Goal: Task Accomplishment & Management: Manage account settings

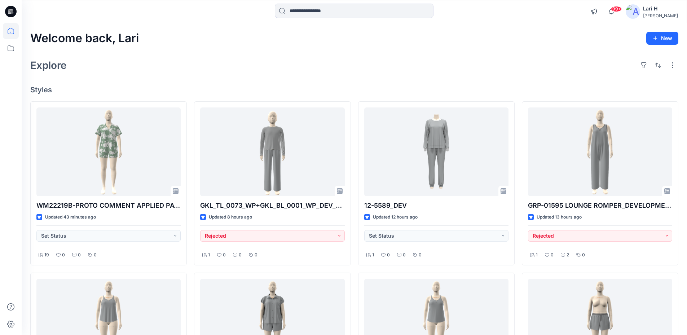
click at [287, 62] on div "Explore" at bounding box center [354, 65] width 648 height 17
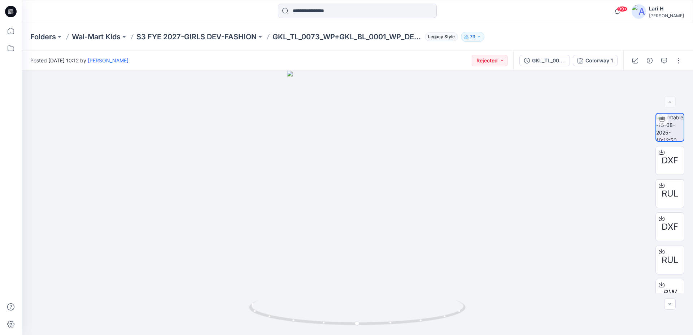
click at [14, 14] on icon at bounding box center [11, 12] width 12 height 12
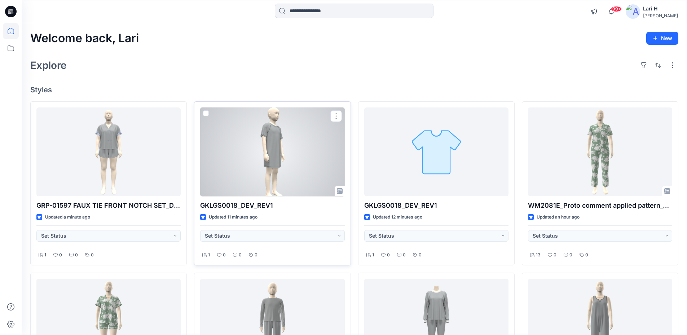
click at [269, 136] on div at bounding box center [272, 152] width 144 height 89
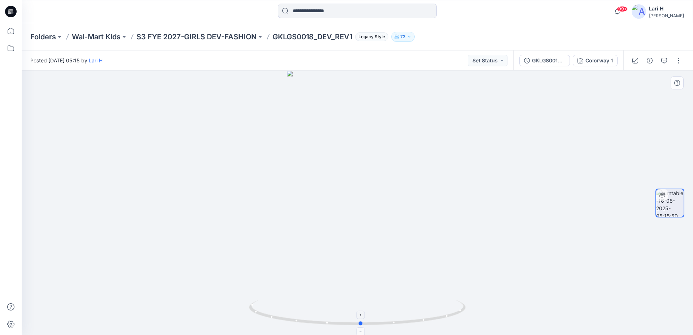
drag, startPoint x: 422, startPoint y: 320, endPoint x: 414, endPoint y: 314, distance: 10.0
click at [415, 314] on icon at bounding box center [358, 313] width 218 height 27
click at [676, 61] on button "button" at bounding box center [678, 61] width 12 height 12
click at [633, 136] on p "View" at bounding box center [633, 138] width 11 height 8
click at [635, 75] on p "Edit" at bounding box center [632, 78] width 9 height 8
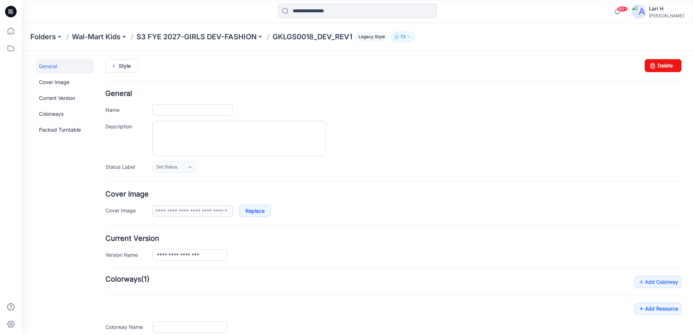
type input "**********"
click at [639, 75] on div "Style Changes Saved Delete" at bounding box center [393, 74] width 576 height 31
drag, startPoint x: 644, startPoint y: 66, endPoint x: 404, endPoint y: 78, distance: 240.2
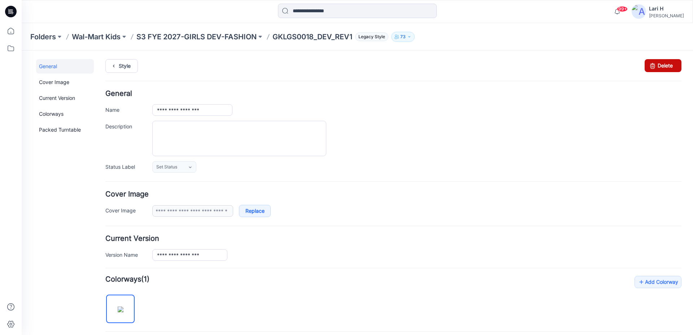
click at [647, 66] on icon at bounding box center [652, 65] width 10 height 13
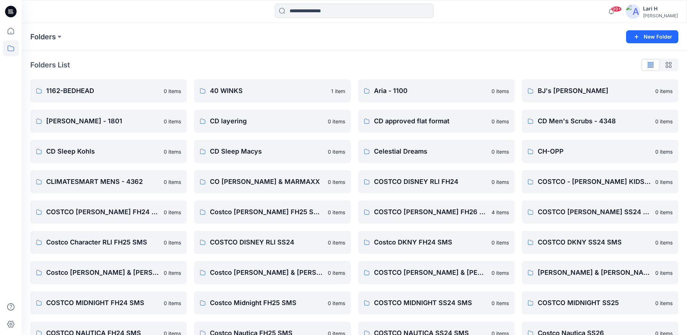
click at [13, 12] on icon at bounding box center [11, 12] width 12 height 12
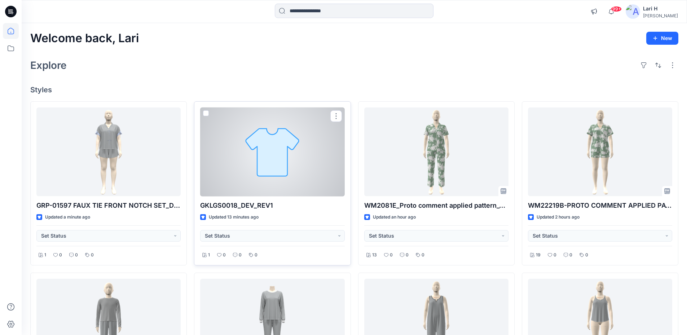
click at [282, 126] on div at bounding box center [272, 152] width 144 height 89
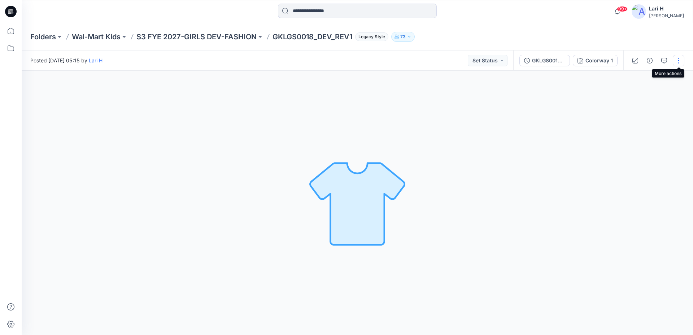
click at [675, 57] on button "button" at bounding box center [678, 61] width 12 height 12
click at [636, 79] on p "Edit" at bounding box center [632, 78] width 9 height 8
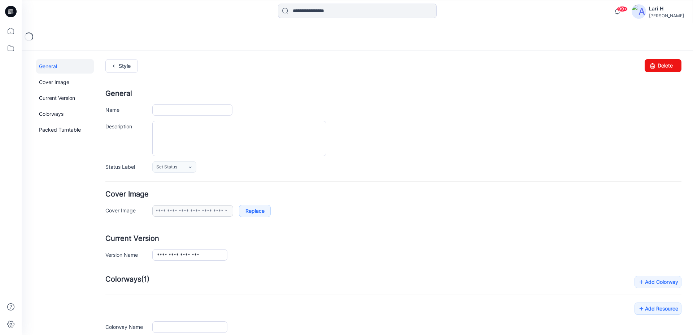
type input "**********"
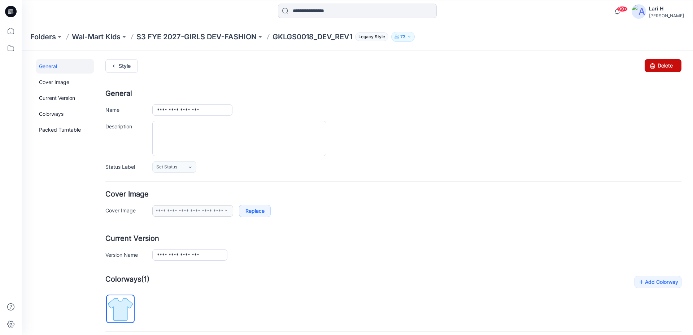
drag, startPoint x: 656, startPoint y: 66, endPoint x: 404, endPoint y: 81, distance: 252.6
click at [656, 66] on link "Delete" at bounding box center [662, 65] width 37 height 13
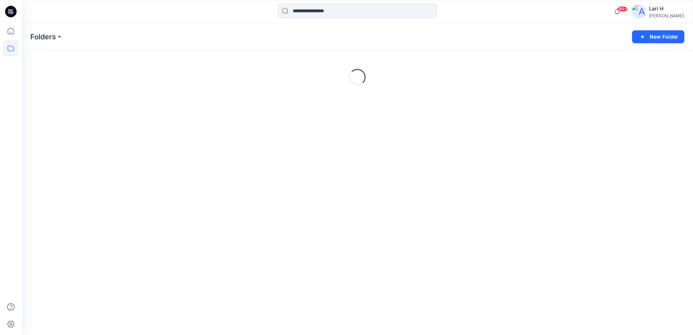
click at [13, 12] on icon at bounding box center [11, 12] width 12 height 12
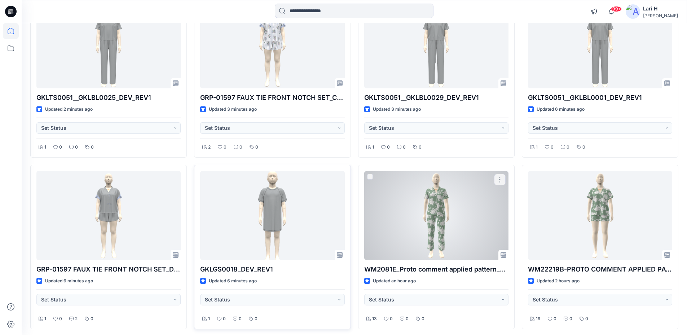
scroll to position [108, 0]
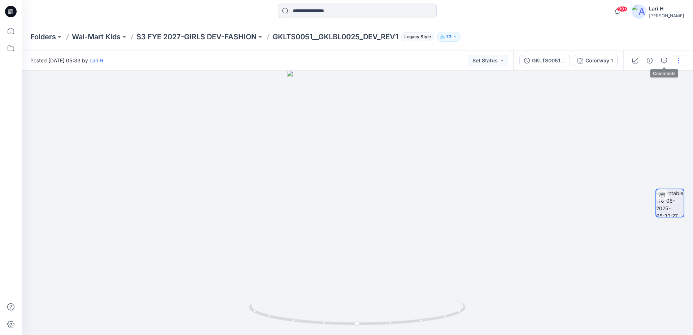
click at [676, 58] on button "button" at bounding box center [678, 61] width 12 height 12
click at [640, 74] on button "Edit" at bounding box center [648, 77] width 66 height 13
click at [682, 62] on button "button" at bounding box center [678, 61] width 12 height 12
click at [632, 80] on p "Edit" at bounding box center [632, 78] width 9 height 8
click at [683, 61] on button "button" at bounding box center [678, 61] width 12 height 12
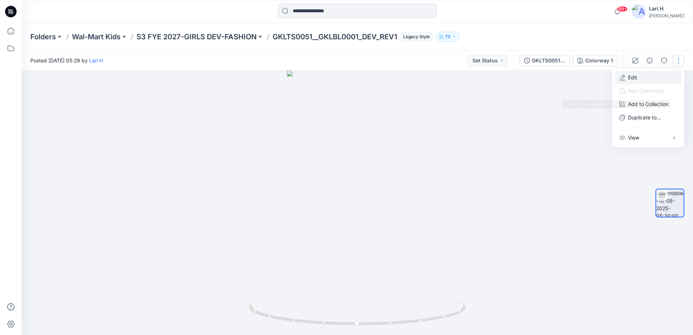
click at [637, 79] on button "Edit" at bounding box center [648, 77] width 66 height 13
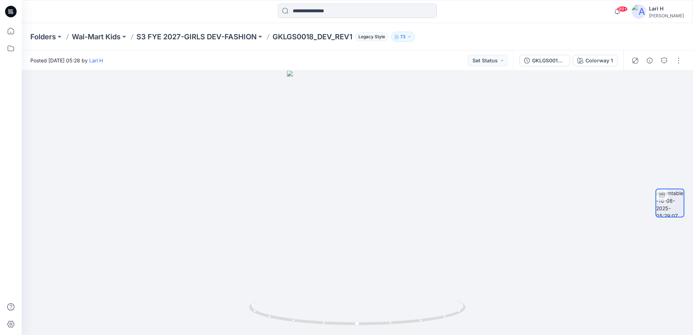
click at [674, 66] on div at bounding box center [656, 61] width 67 height 20
click at [681, 64] on button "button" at bounding box center [678, 61] width 12 height 12
click at [633, 78] on p "Edit" at bounding box center [632, 78] width 9 height 8
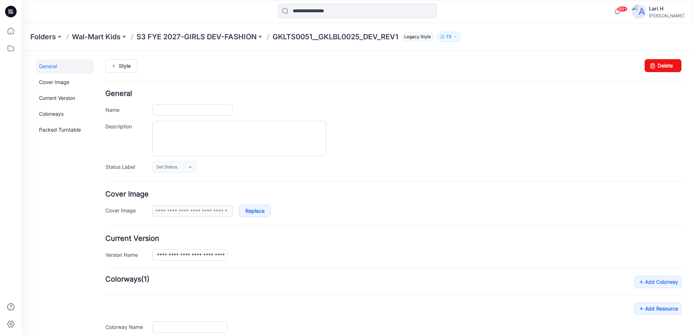
type input "**********"
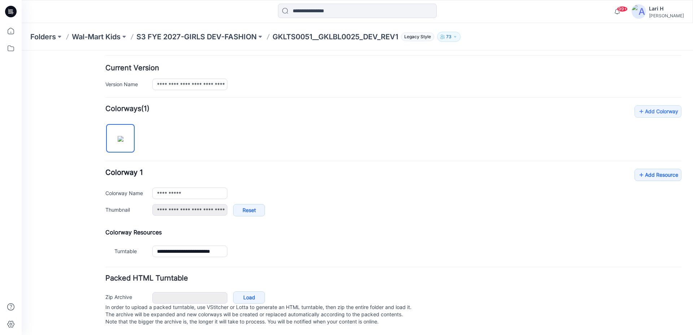
scroll to position [178, 0]
click at [652, 169] on link "Add Resource" at bounding box center [657, 175] width 47 height 12
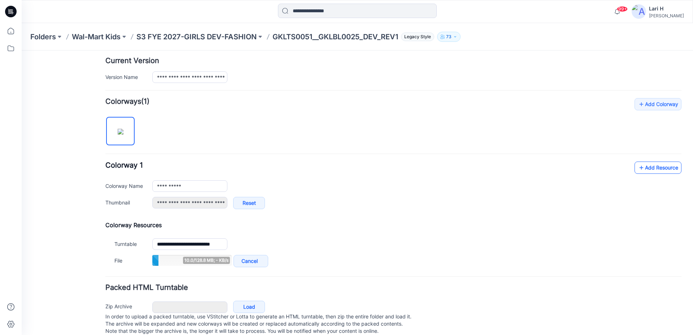
click at [637, 168] on icon at bounding box center [640, 168] width 7 height 12
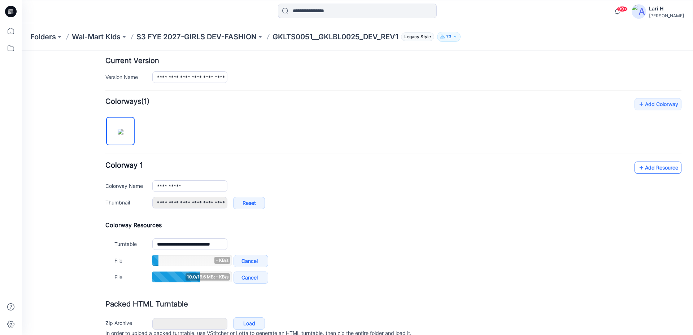
click at [644, 168] on link "Add Resource" at bounding box center [657, 168] width 47 height 12
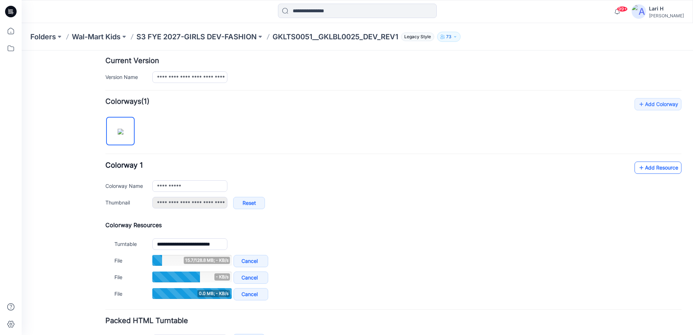
click at [637, 167] on icon at bounding box center [640, 168] width 7 height 12
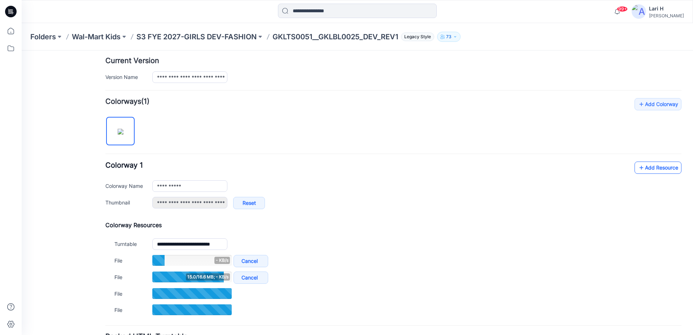
click at [639, 170] on icon at bounding box center [640, 168] width 7 height 12
click at [639, 168] on link "Add Resource" at bounding box center [657, 168] width 47 height 12
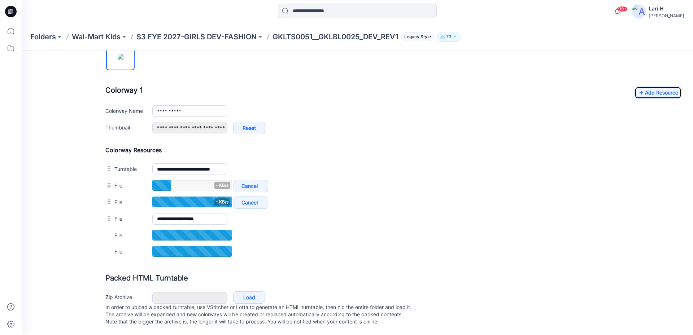
scroll to position [260, 0]
click at [643, 87] on link "Add Resource" at bounding box center [657, 93] width 47 height 12
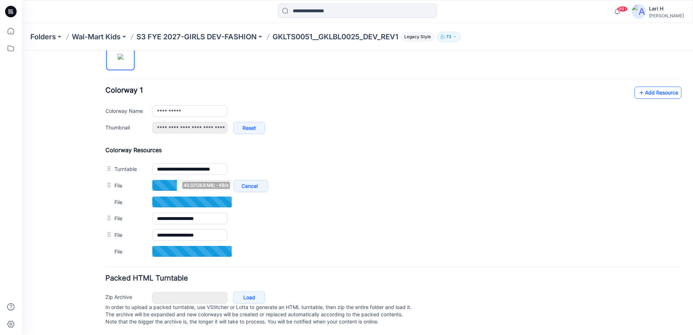
click at [653, 87] on link "Add Resource" at bounding box center [657, 93] width 47 height 12
click at [657, 86] on link "Add Resource" at bounding box center [657, 92] width 47 height 12
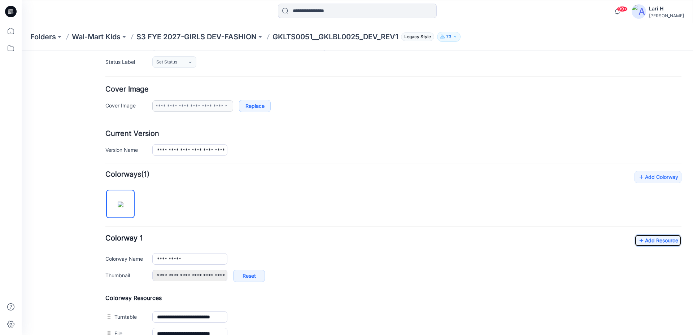
scroll to position [0, 0]
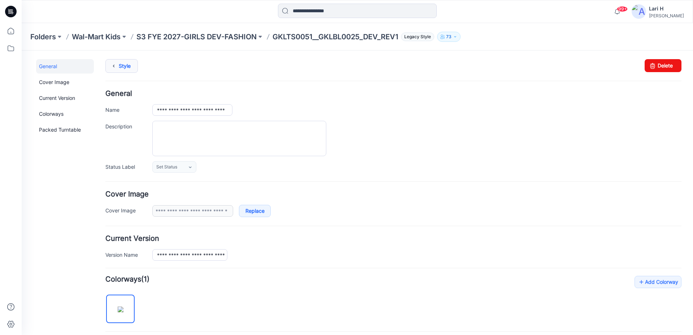
click at [124, 68] on link "Style" at bounding box center [121, 66] width 32 height 14
type input "**********"
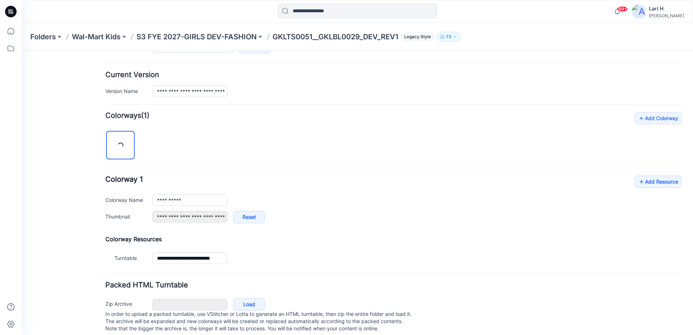
scroll to position [178, 0]
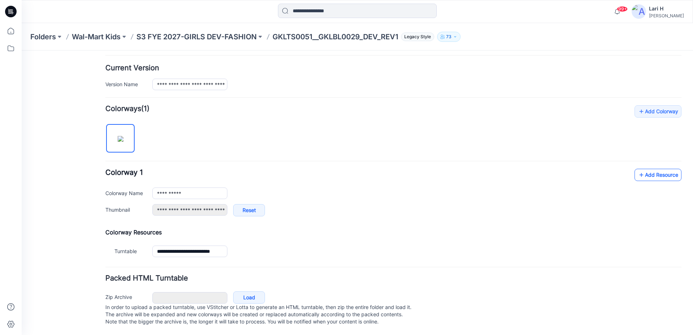
click at [643, 169] on link "Add Resource" at bounding box center [657, 175] width 47 height 12
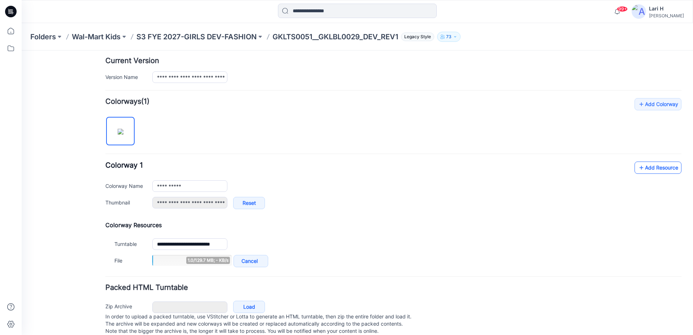
click at [649, 166] on link "Add Resource" at bounding box center [657, 168] width 47 height 12
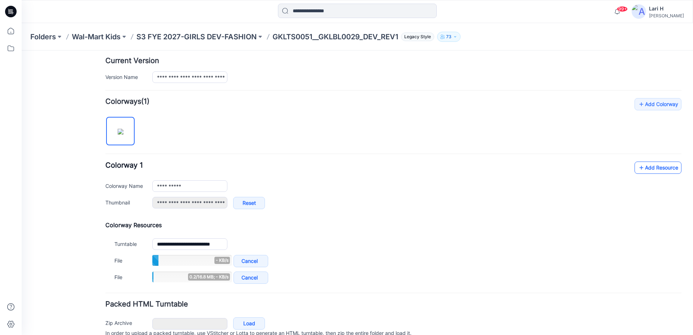
click at [639, 168] on link "Add Resource" at bounding box center [657, 168] width 47 height 12
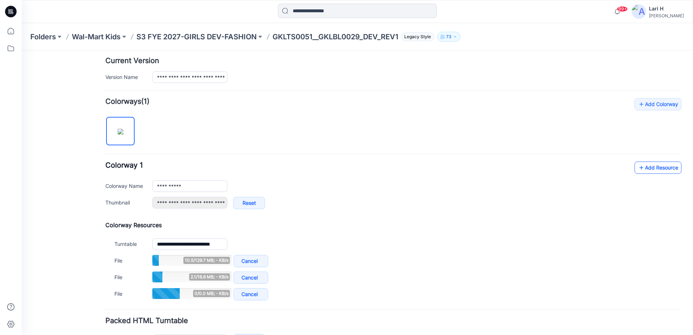
click at [634, 162] on link "Add Resource" at bounding box center [657, 168] width 47 height 12
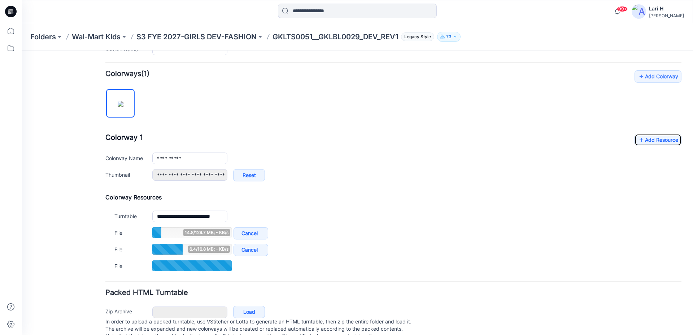
scroll to position [227, 0]
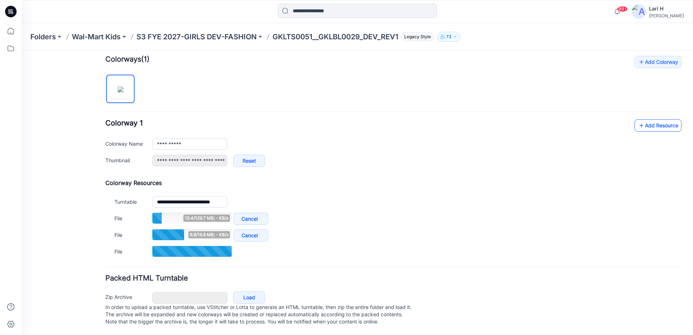
click at [644, 119] on link "Add Resource" at bounding box center [657, 125] width 47 height 12
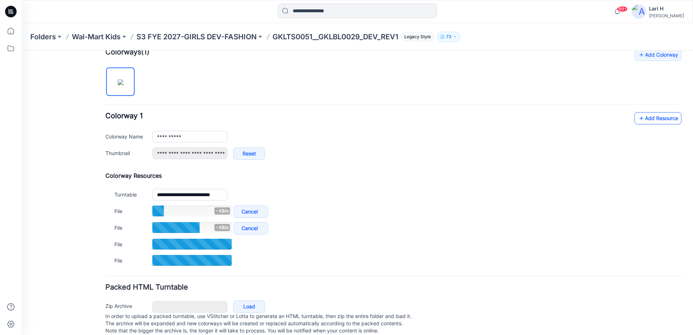
click at [637, 117] on icon at bounding box center [640, 119] width 7 height 12
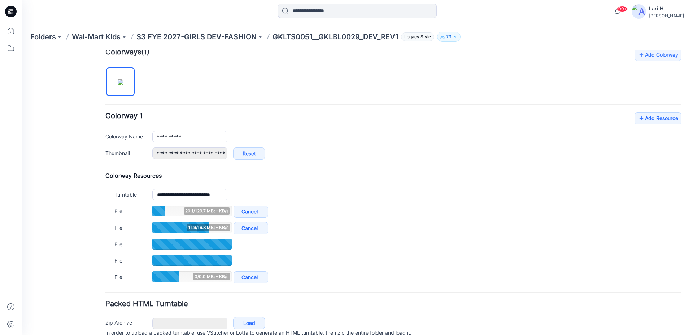
click at [636, 127] on div "**********" at bounding box center [393, 139] width 576 height 55
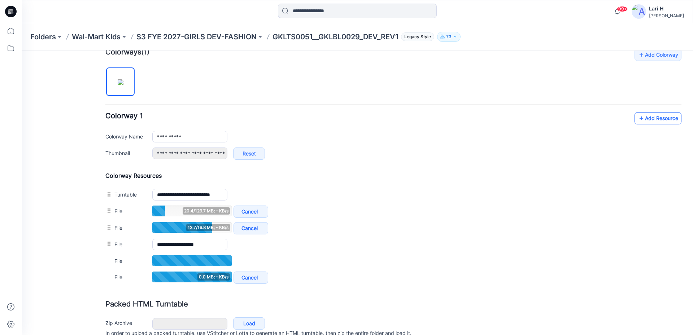
click at [637, 118] on icon at bounding box center [640, 119] width 7 height 12
click at [637, 119] on icon at bounding box center [640, 119] width 7 height 12
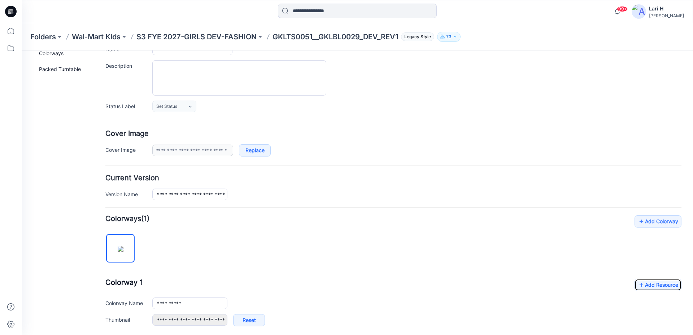
scroll to position [0, 0]
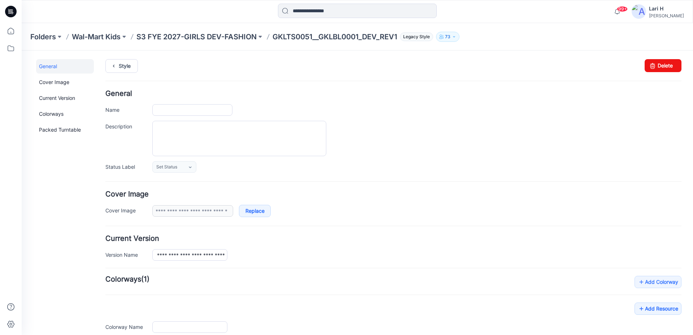
type input "**********"
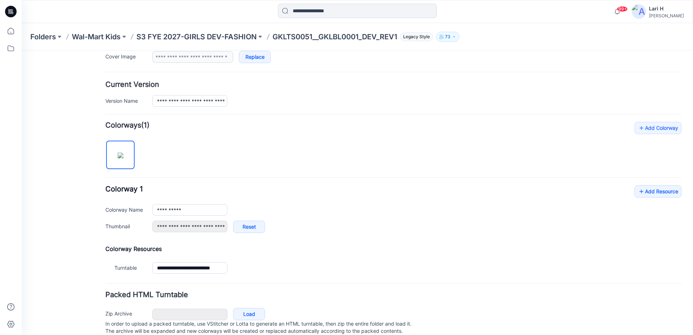
scroll to position [178, 0]
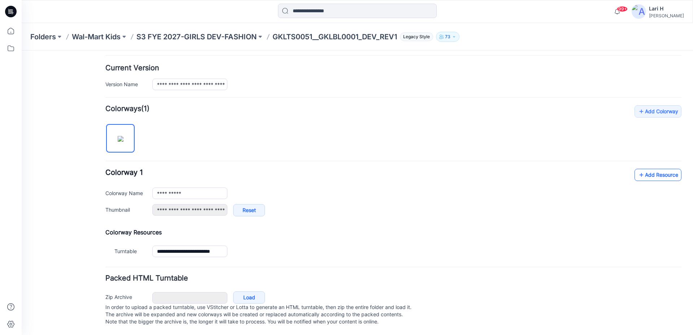
click at [637, 169] on icon at bounding box center [640, 175] width 7 height 12
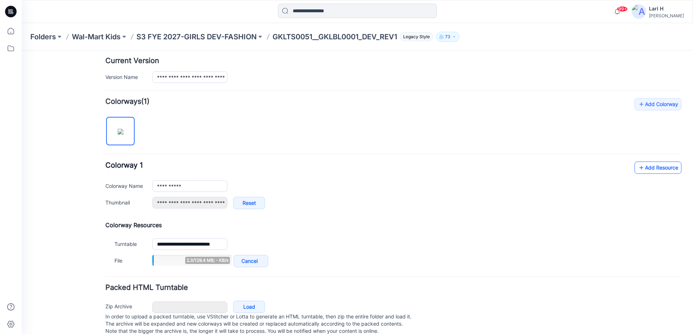
click at [665, 164] on link "Add Resource" at bounding box center [657, 168] width 47 height 12
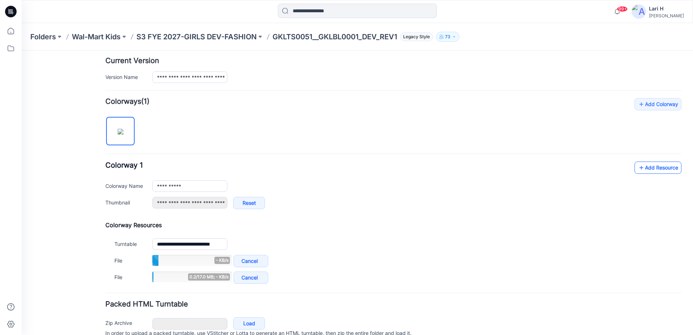
click at [655, 167] on link "Add Resource" at bounding box center [657, 168] width 47 height 12
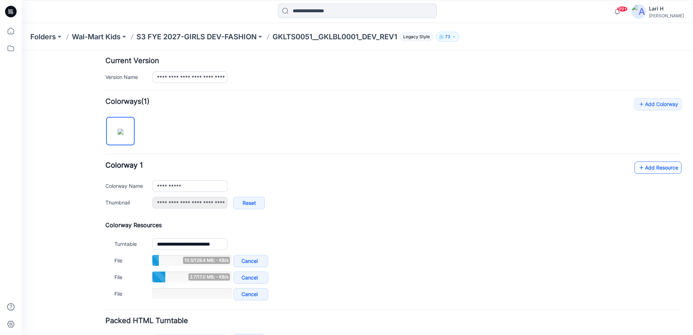
click at [644, 169] on link "Add Resource" at bounding box center [657, 168] width 47 height 12
click at [637, 166] on icon at bounding box center [640, 168] width 7 height 12
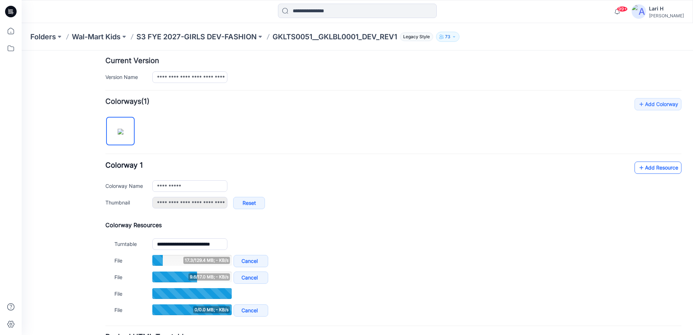
click at [665, 163] on link "Add Resource" at bounding box center [657, 168] width 47 height 12
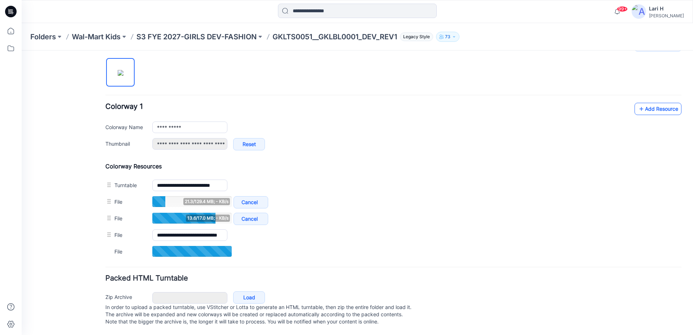
click at [644, 103] on link "Add Resource" at bounding box center [657, 109] width 47 height 12
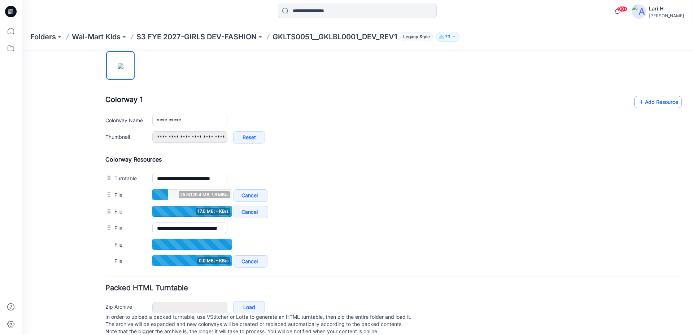
click at [637, 105] on icon at bounding box center [640, 102] width 7 height 12
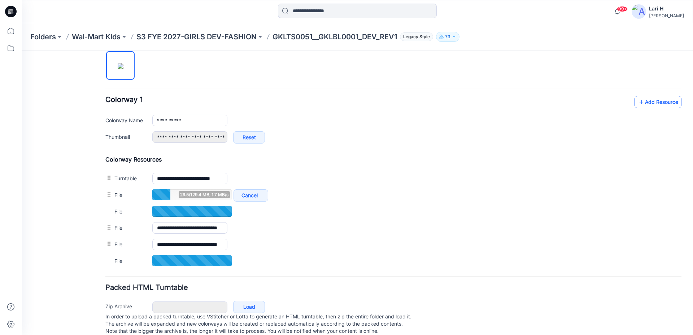
click at [649, 98] on link "Add Resource" at bounding box center [657, 102] width 47 height 12
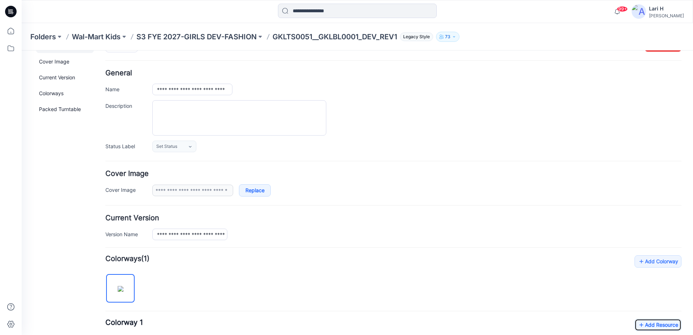
scroll to position [0, 0]
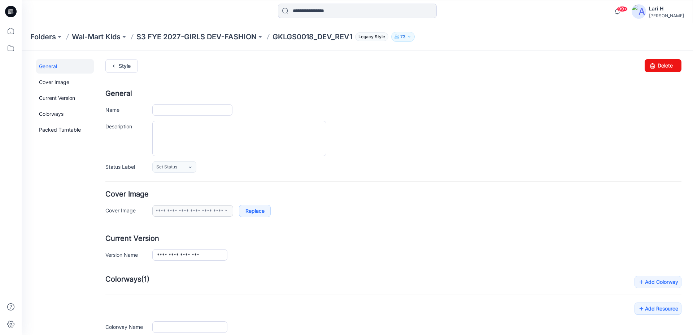
type input "**********"
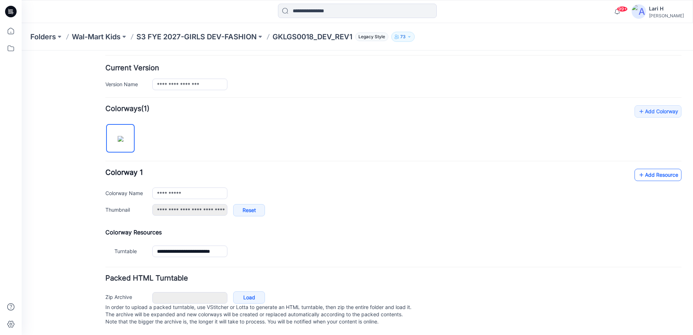
click at [658, 169] on link "Add Resource" at bounding box center [657, 175] width 47 height 12
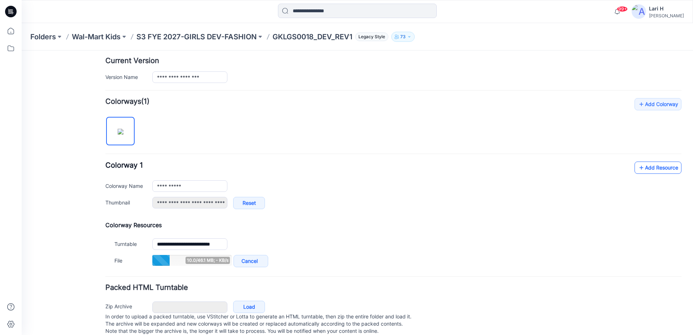
click at [649, 168] on link "Add Resource" at bounding box center [657, 168] width 47 height 12
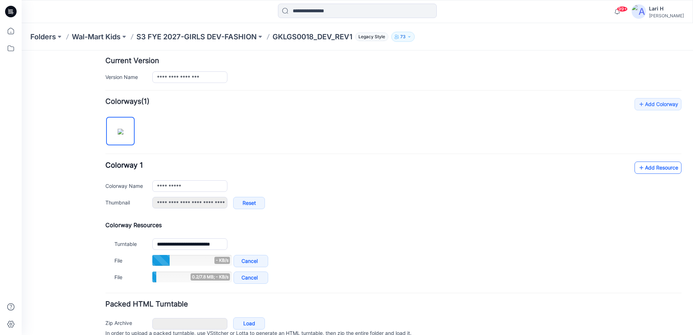
click at [653, 166] on link "Add Resource" at bounding box center [657, 168] width 47 height 12
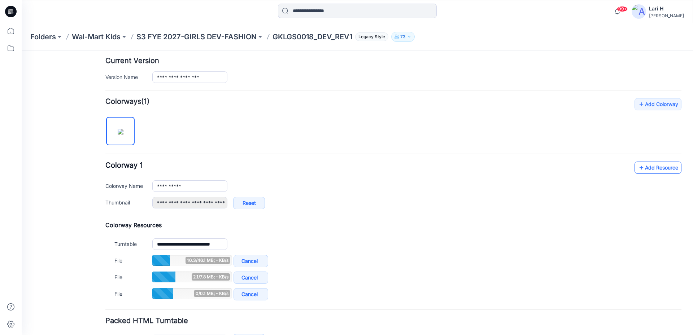
click at [639, 165] on link "Add Resource" at bounding box center [657, 168] width 47 height 12
click at [637, 170] on icon at bounding box center [640, 168] width 7 height 12
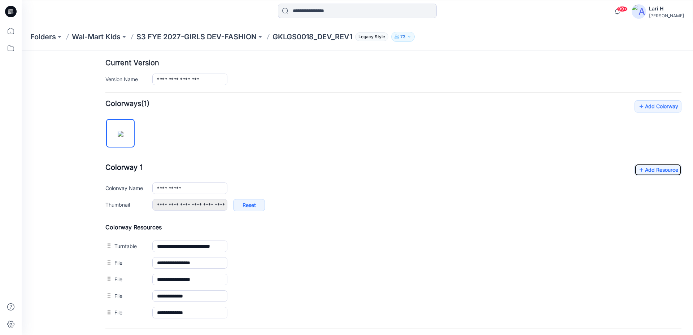
scroll to position [0, 0]
